Goal: Navigation & Orientation: Find specific page/section

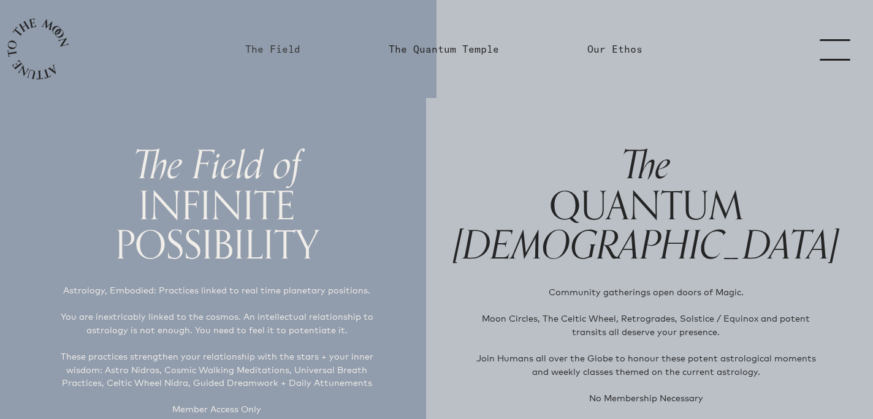
click at [295, 53] on link "The Field" at bounding box center [272, 49] width 55 height 15
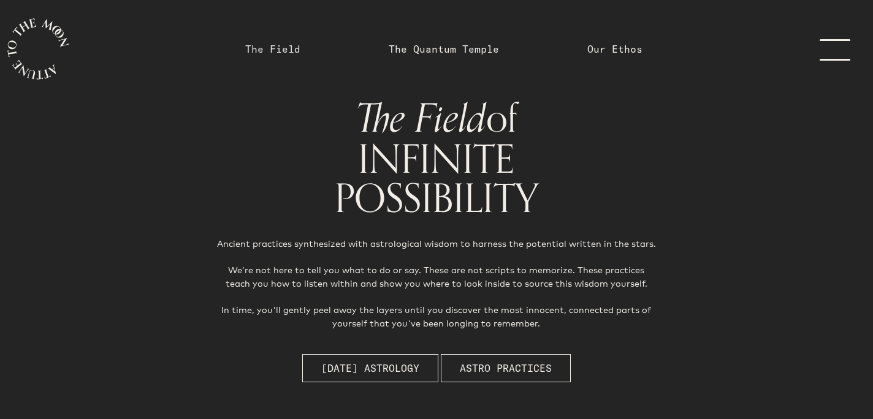
click at [288, 48] on link "The Field" at bounding box center [272, 49] width 55 height 15
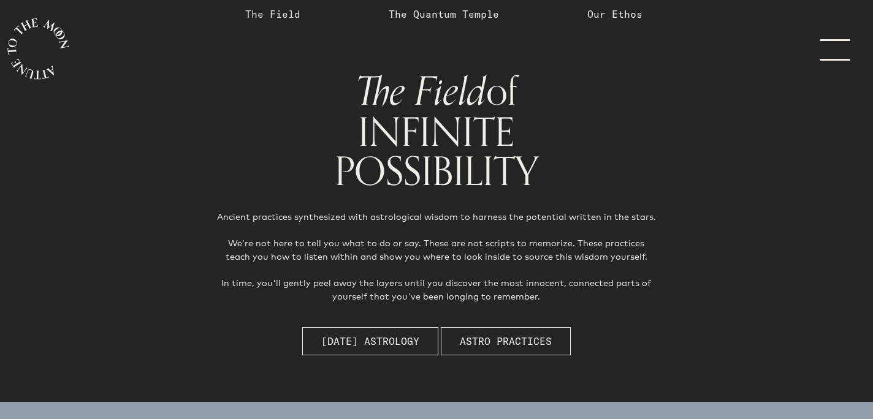
click at [281, 17] on link "The Field" at bounding box center [272, 14] width 55 height 15
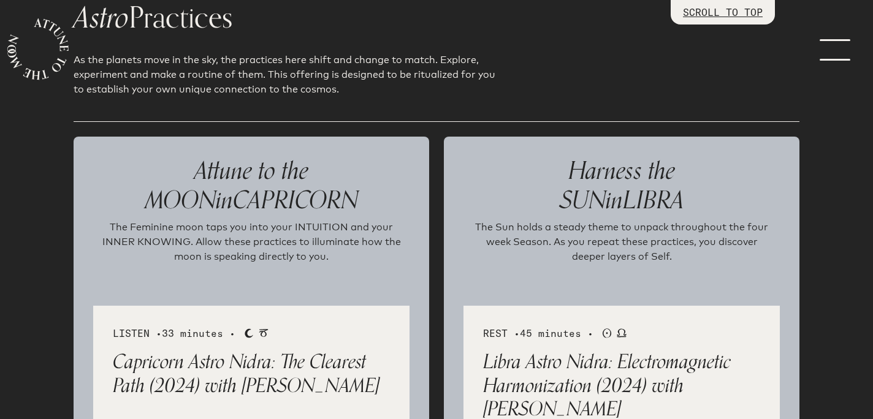
scroll to position [1323, 0]
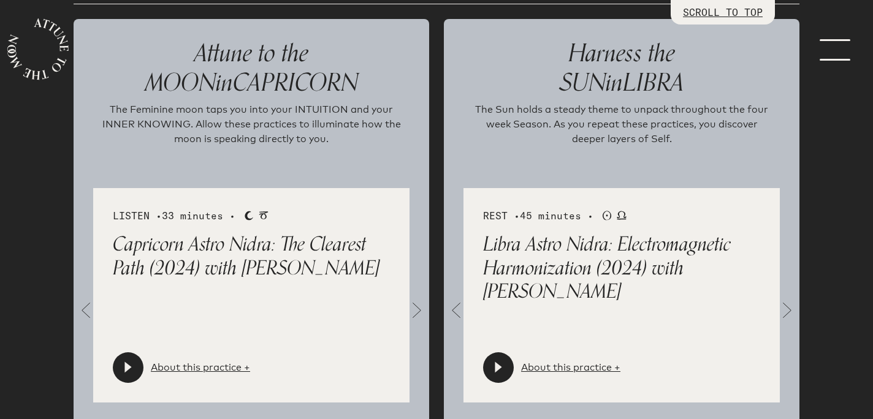
click at [786, 306] on span at bounding box center [787, 310] width 25 height 25
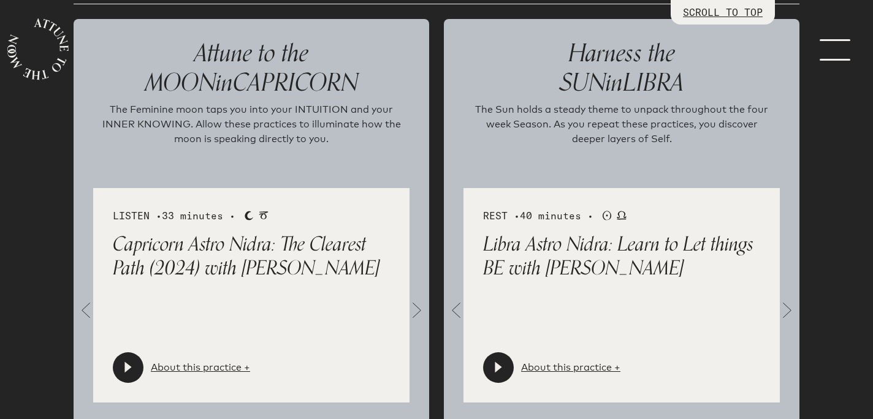
click at [786, 309] on span at bounding box center [787, 310] width 25 height 25
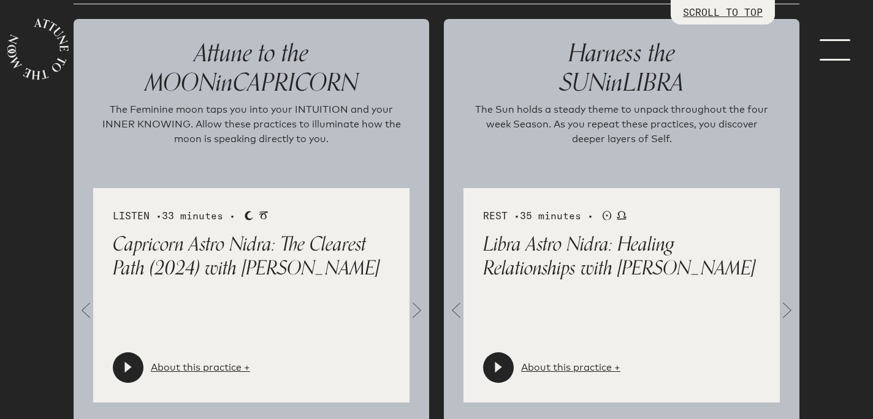
click at [786, 309] on span at bounding box center [787, 310] width 25 height 25
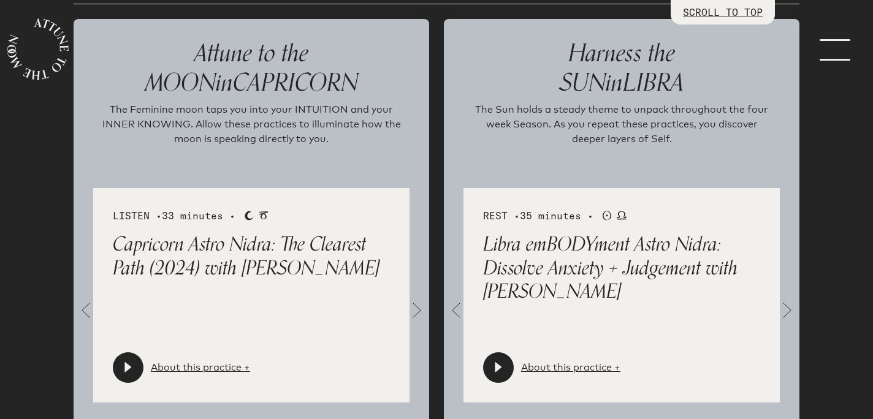
click at [505, 364] on div at bounding box center [498, 367] width 31 height 31
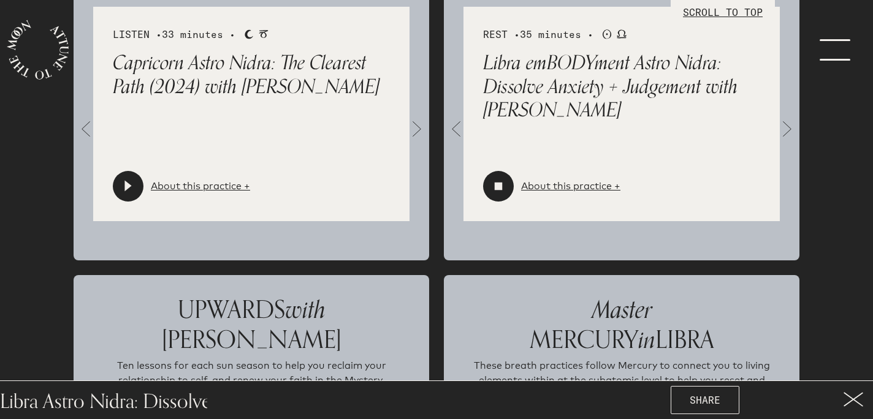
scroll to position [1612, 0]
